Goal: Task Accomplishment & Management: Use online tool/utility

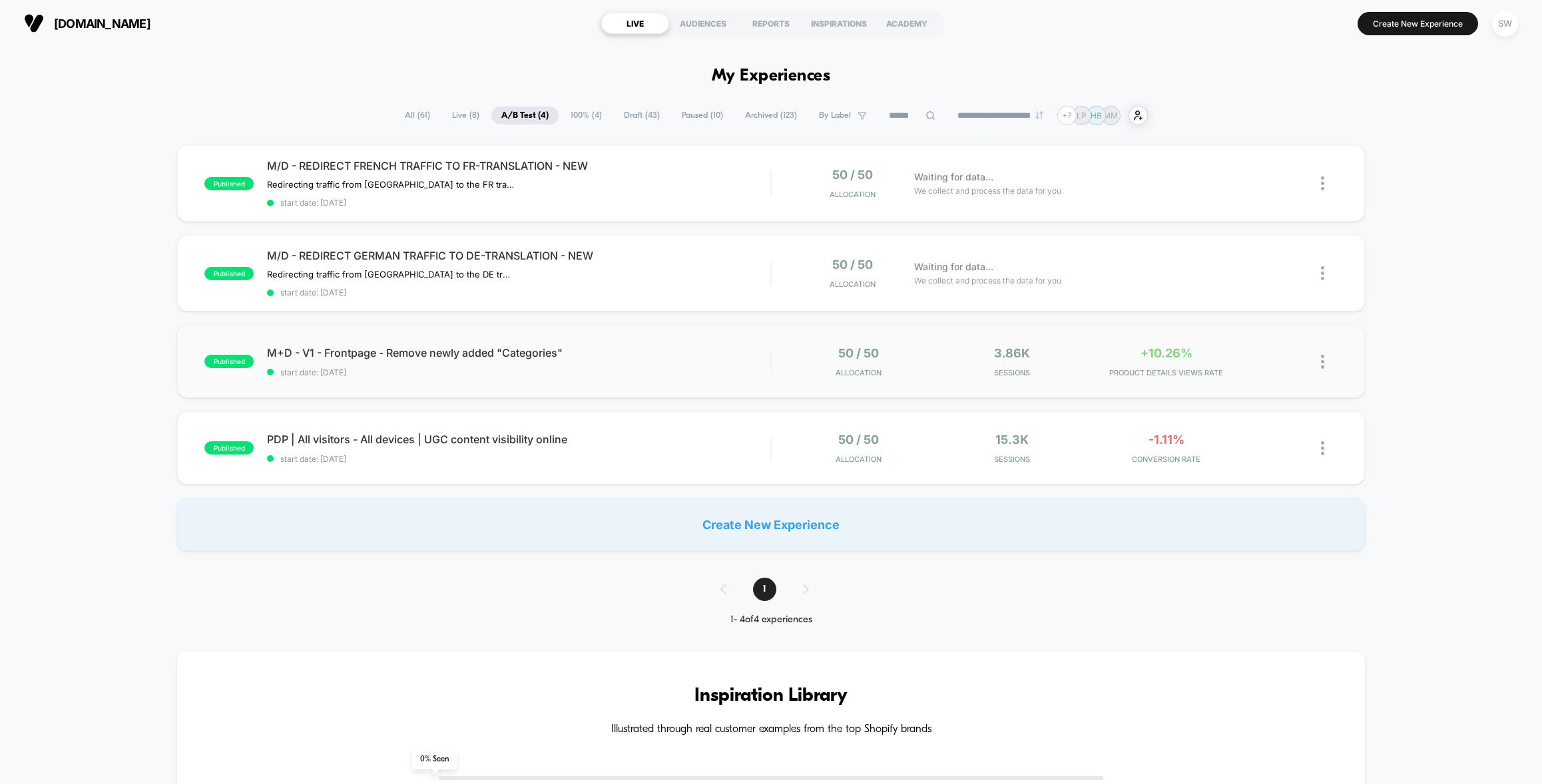
click at [684, 376] on div "published M+D - V1 - Frontpage - Remove newly added "Categories" start date: 28…" at bounding box center [771, 362] width 1188 height 74
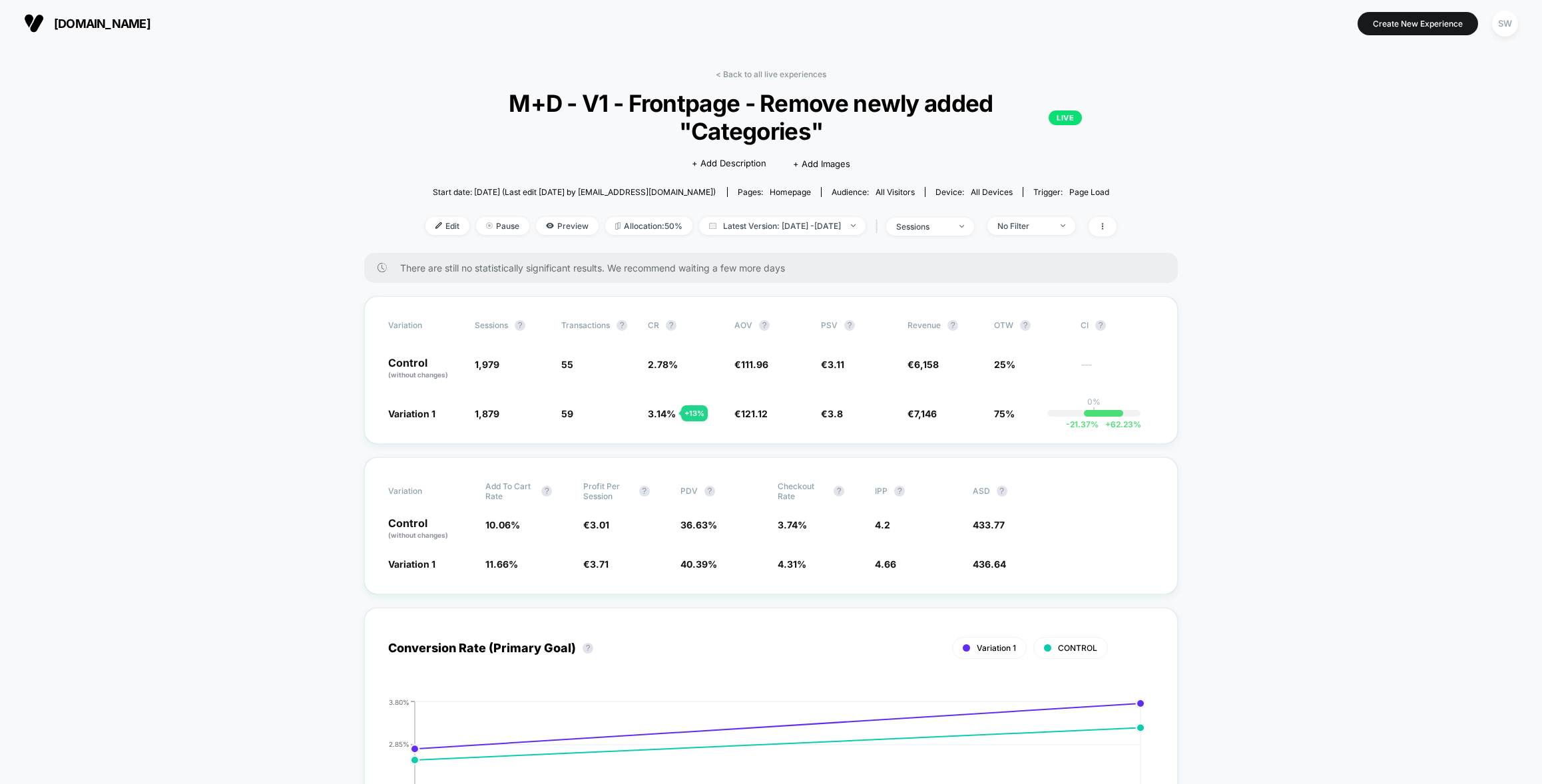
click at [741, 73] on link "< Back to all live experiences" at bounding box center [771, 74] width 110 height 10
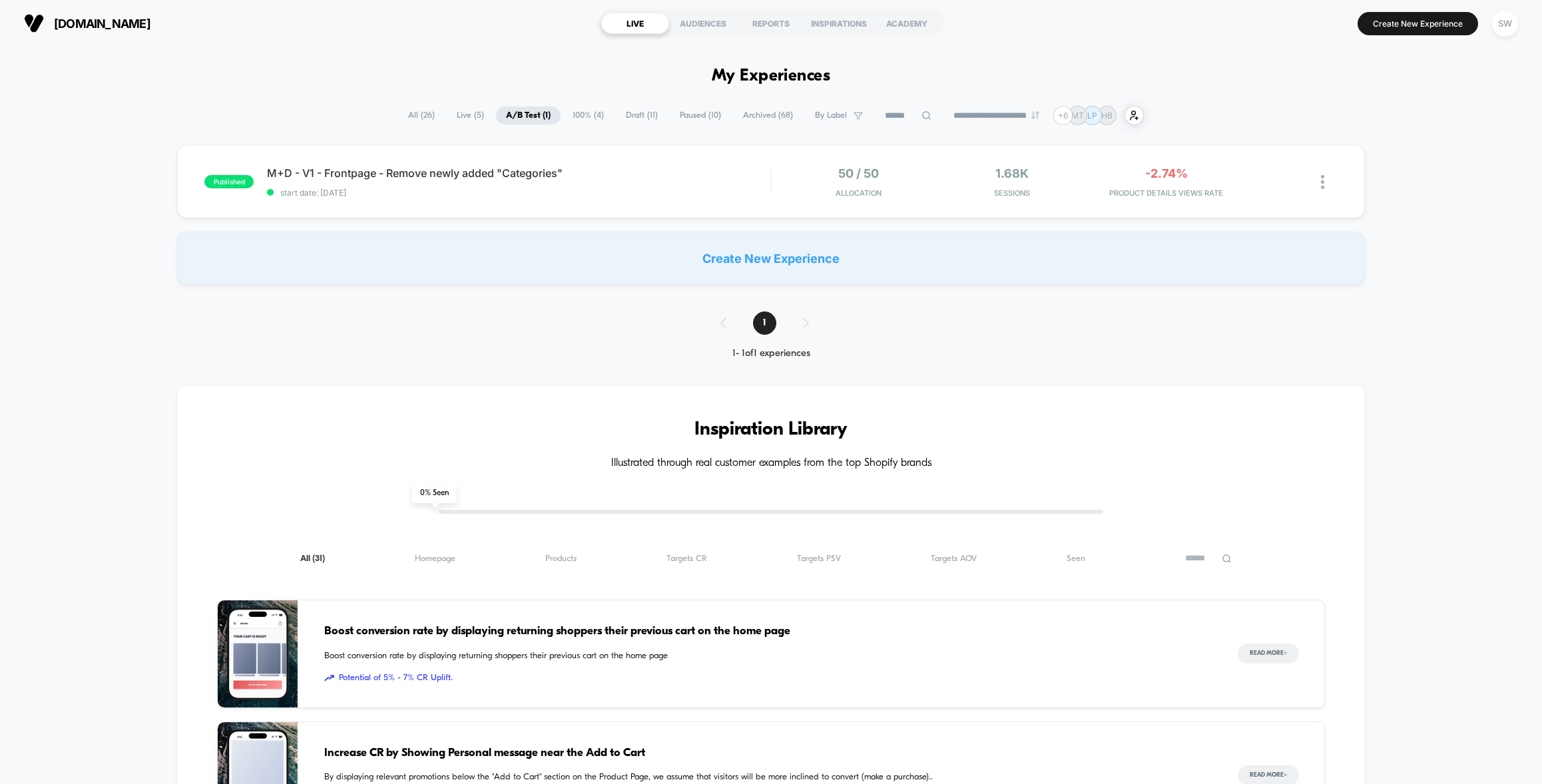
drag, startPoint x: 691, startPoint y: 207, endPoint x: 689, endPoint y: 221, distance: 14.1
click at [690, 207] on div "published M+D - V1 - Frontpage - Remove newly added "Categories" start date: 28…" at bounding box center [771, 182] width 1188 height 74
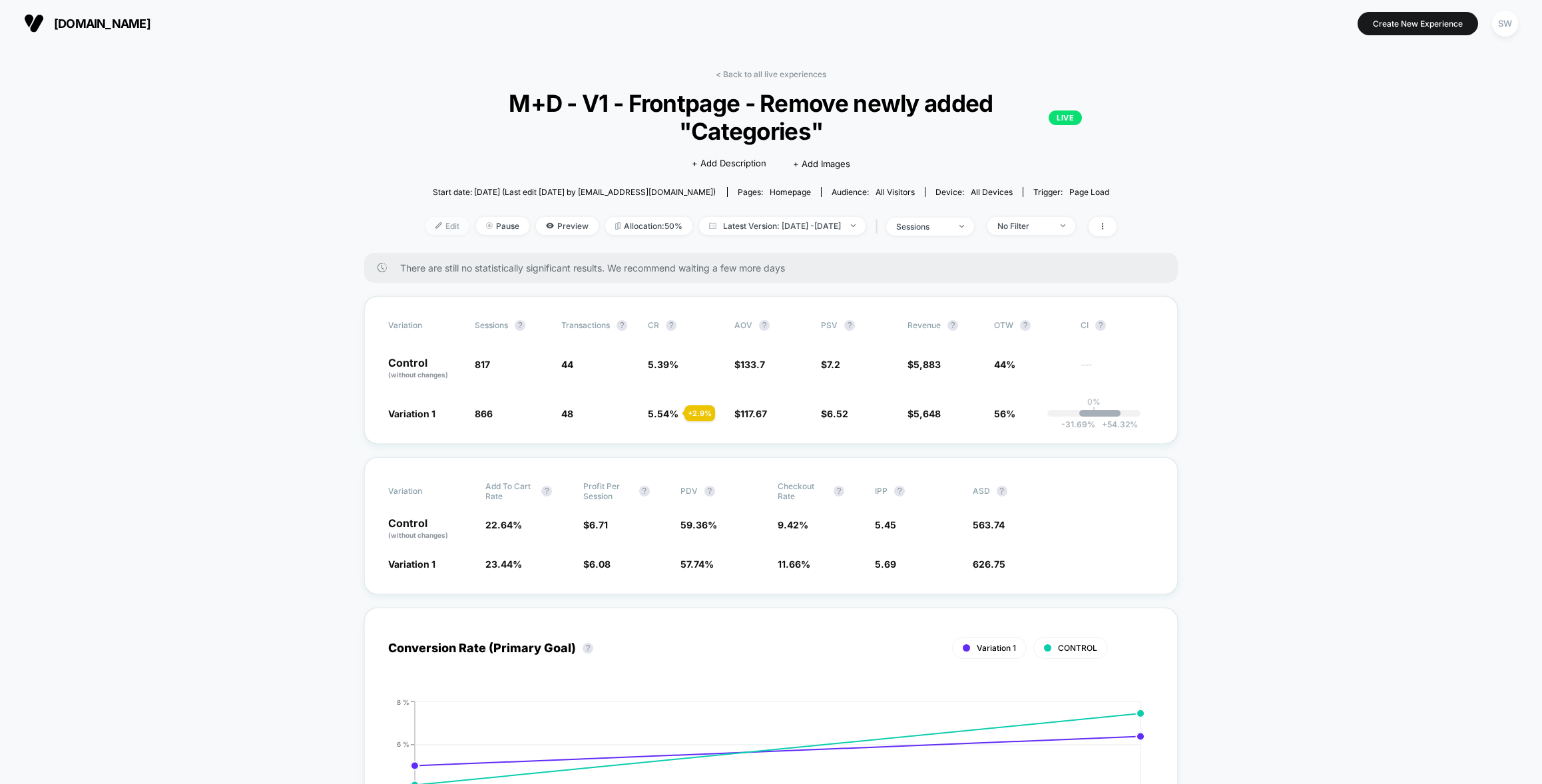
click at [435, 227] on img at bounding box center [438, 225] width 7 height 7
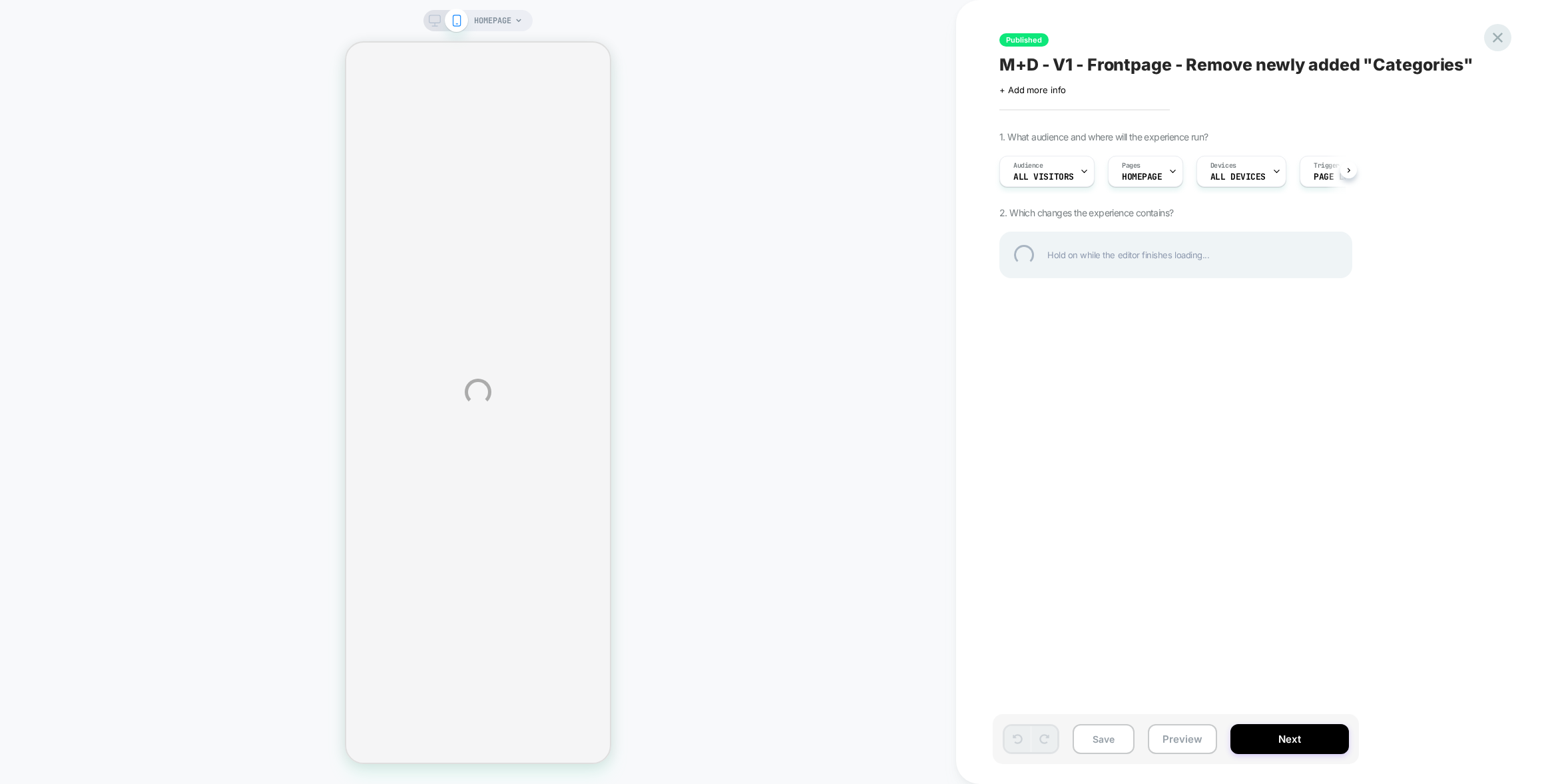
click at [1504, 37] on div at bounding box center [1498, 37] width 27 height 27
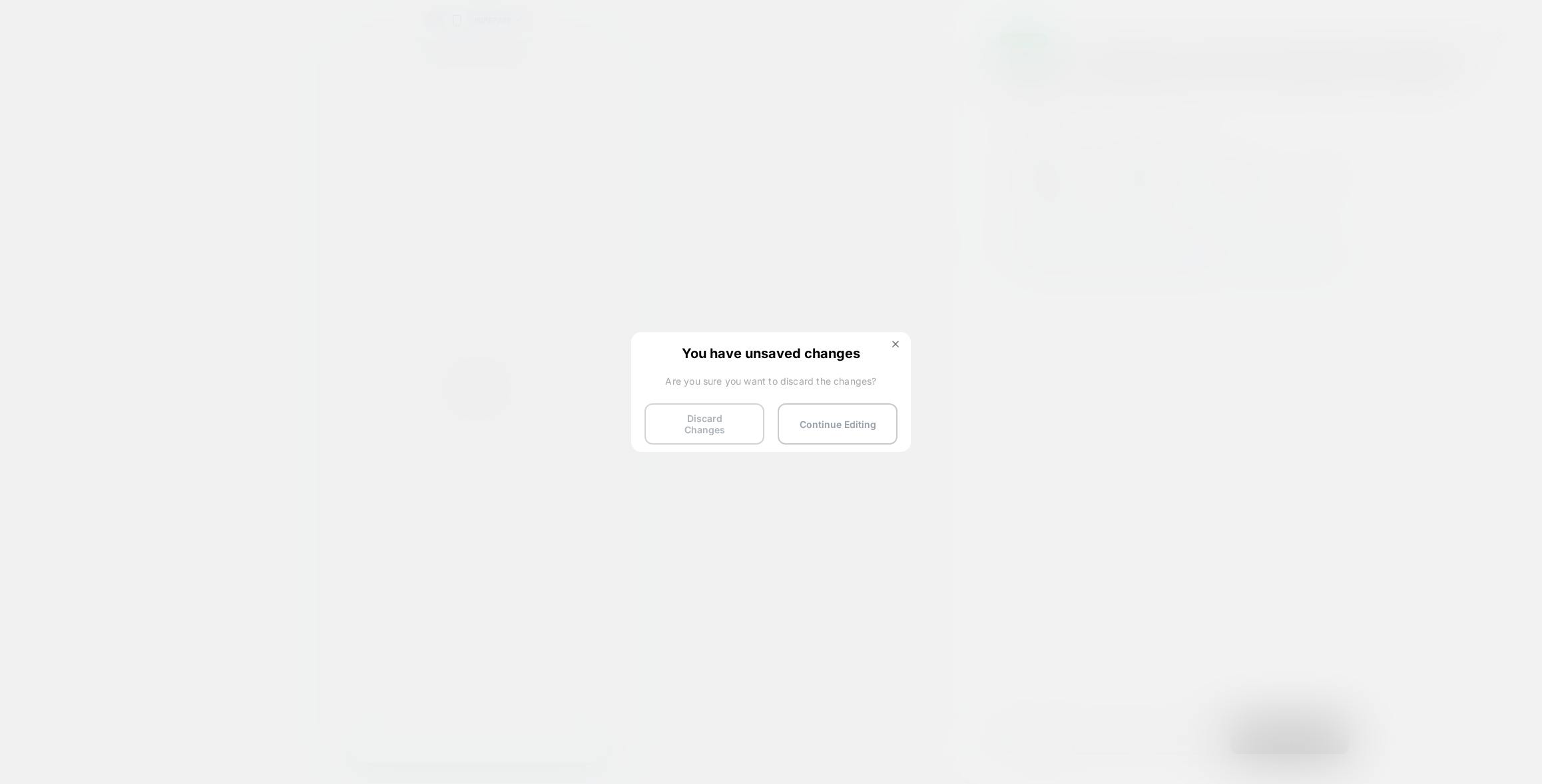
click at [718, 421] on button "Discard Changes" at bounding box center [704, 424] width 120 height 41
